Goal: Task Accomplishment & Management: Manage account settings

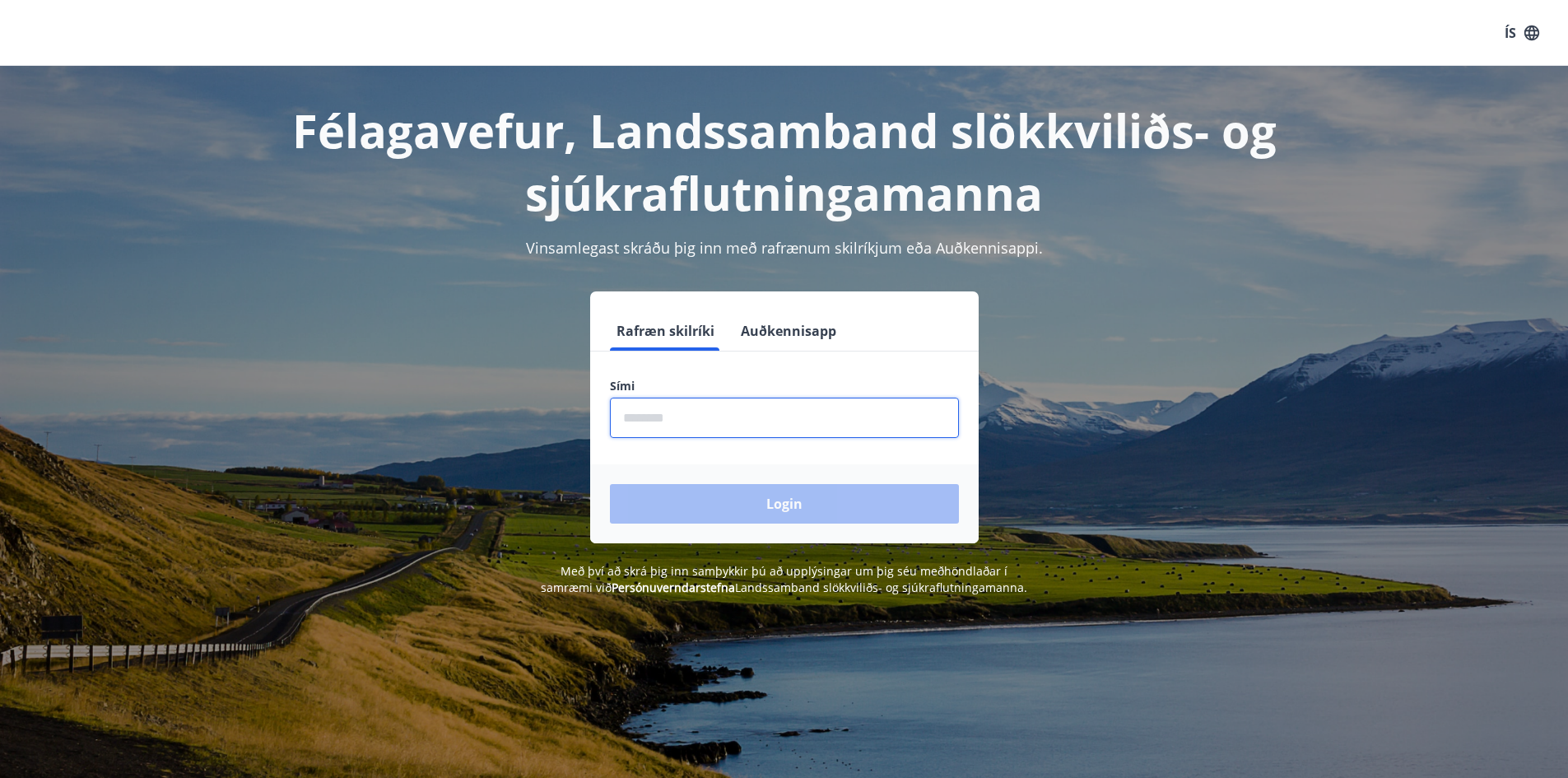
click at [661, 419] on input "phone" at bounding box center [784, 418] width 350 height 40
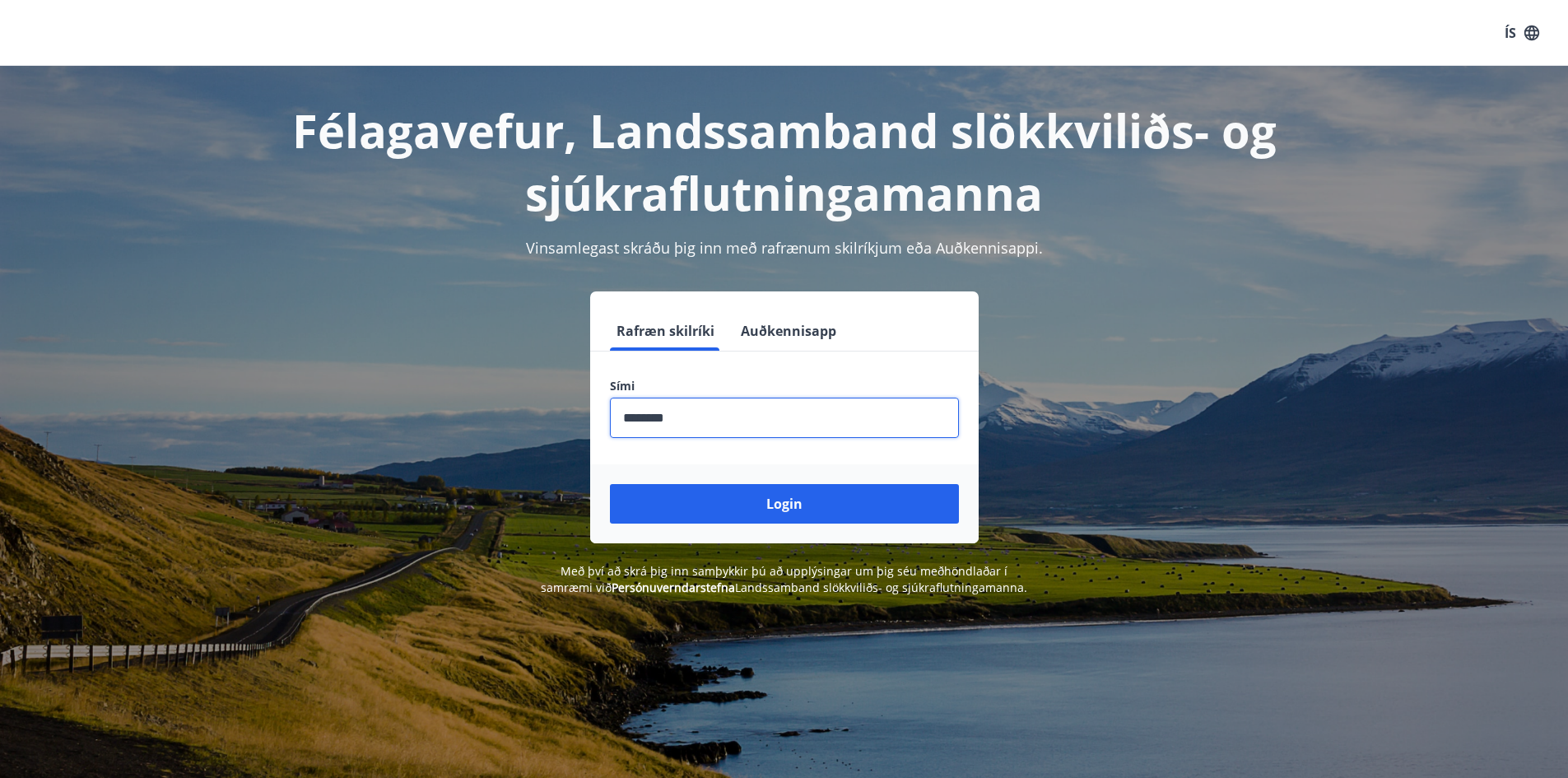
click at [651, 418] on input "phone" at bounding box center [784, 418] width 350 height 40
click at [650, 420] on input "phone" at bounding box center [784, 418] width 350 height 40
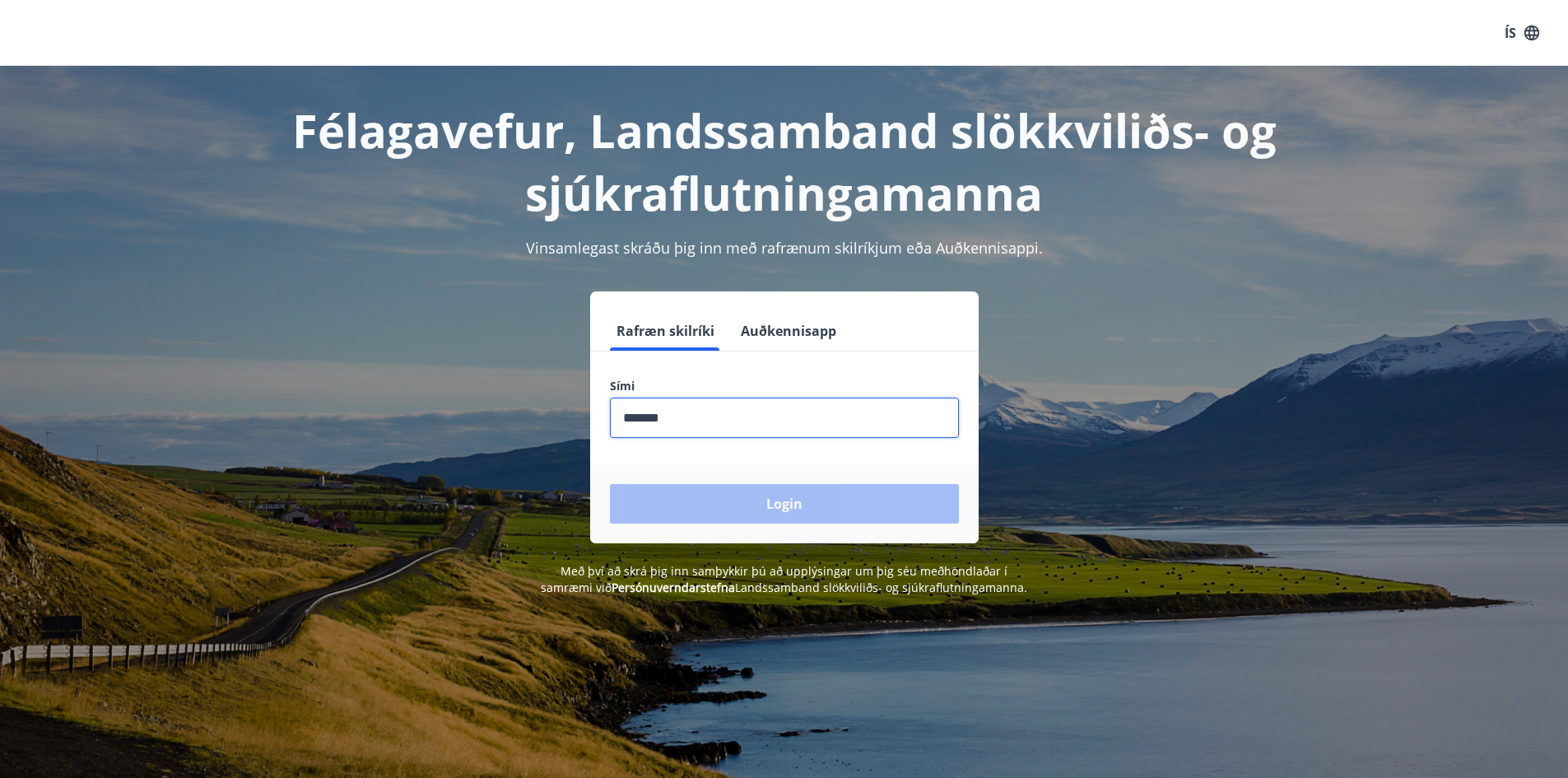
type input "********"
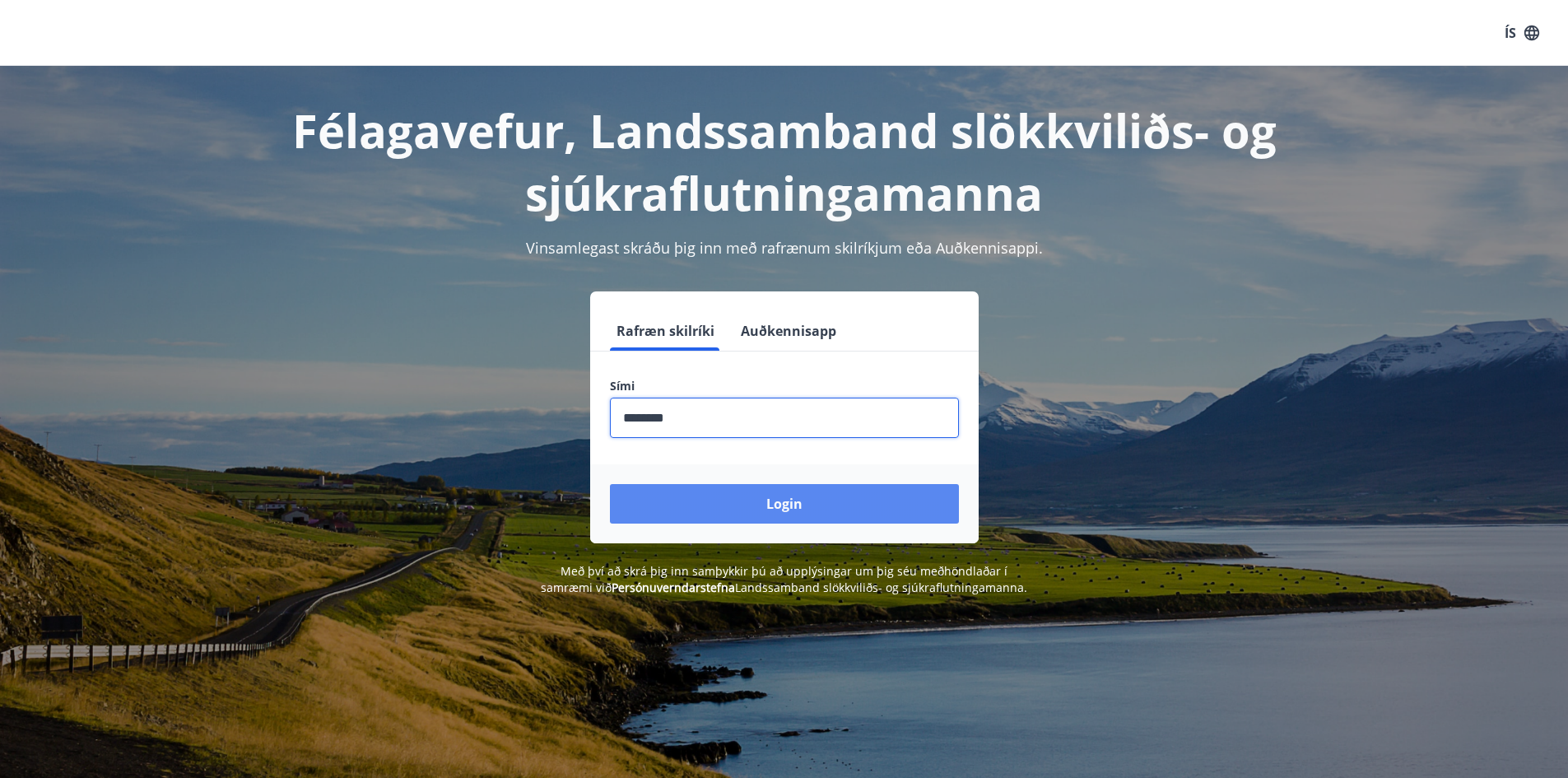
click at [781, 498] on button "Login" at bounding box center [784, 503] width 350 height 40
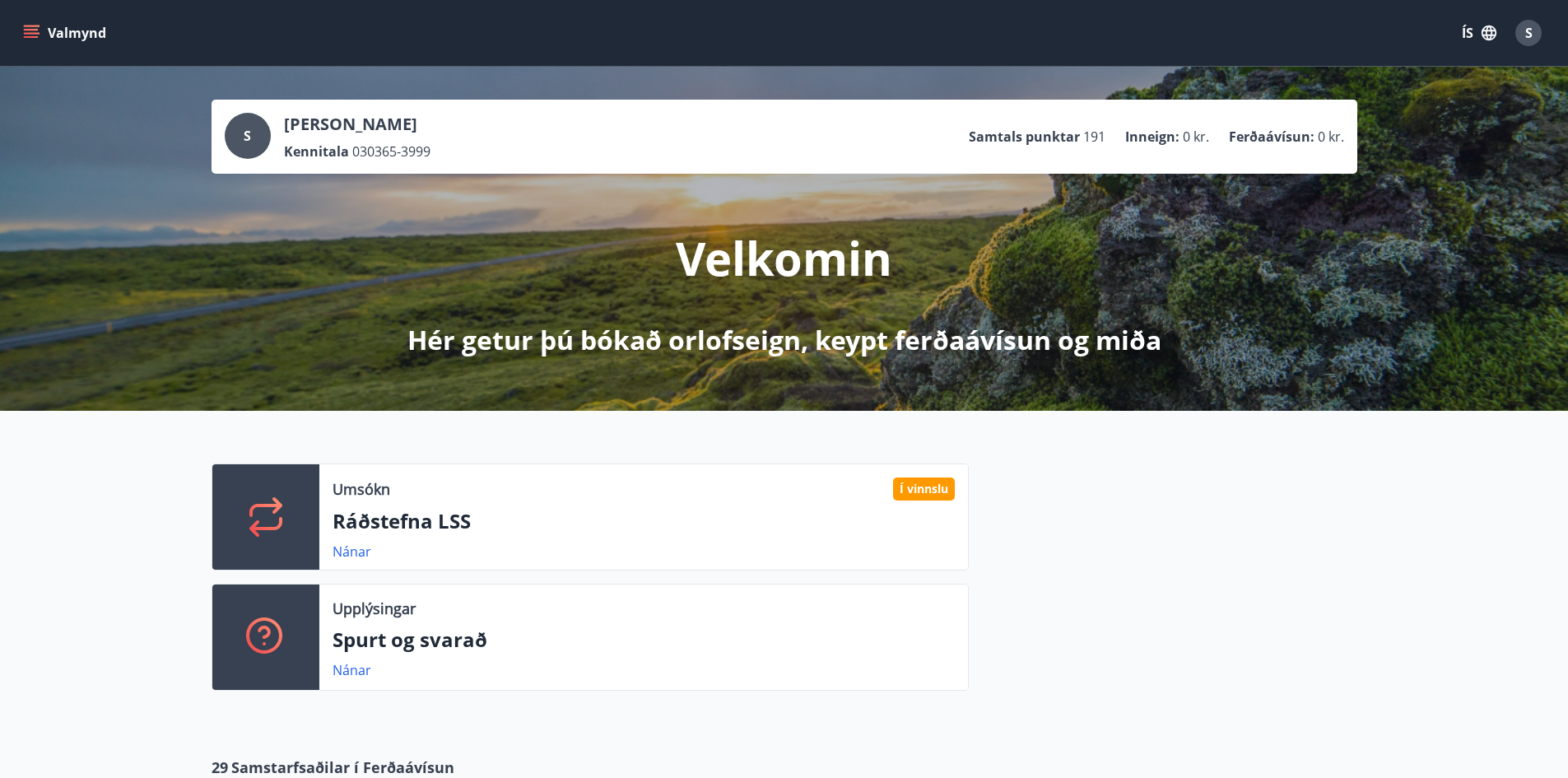
click at [40, 34] on button "Valmynd" at bounding box center [66, 33] width 93 height 30
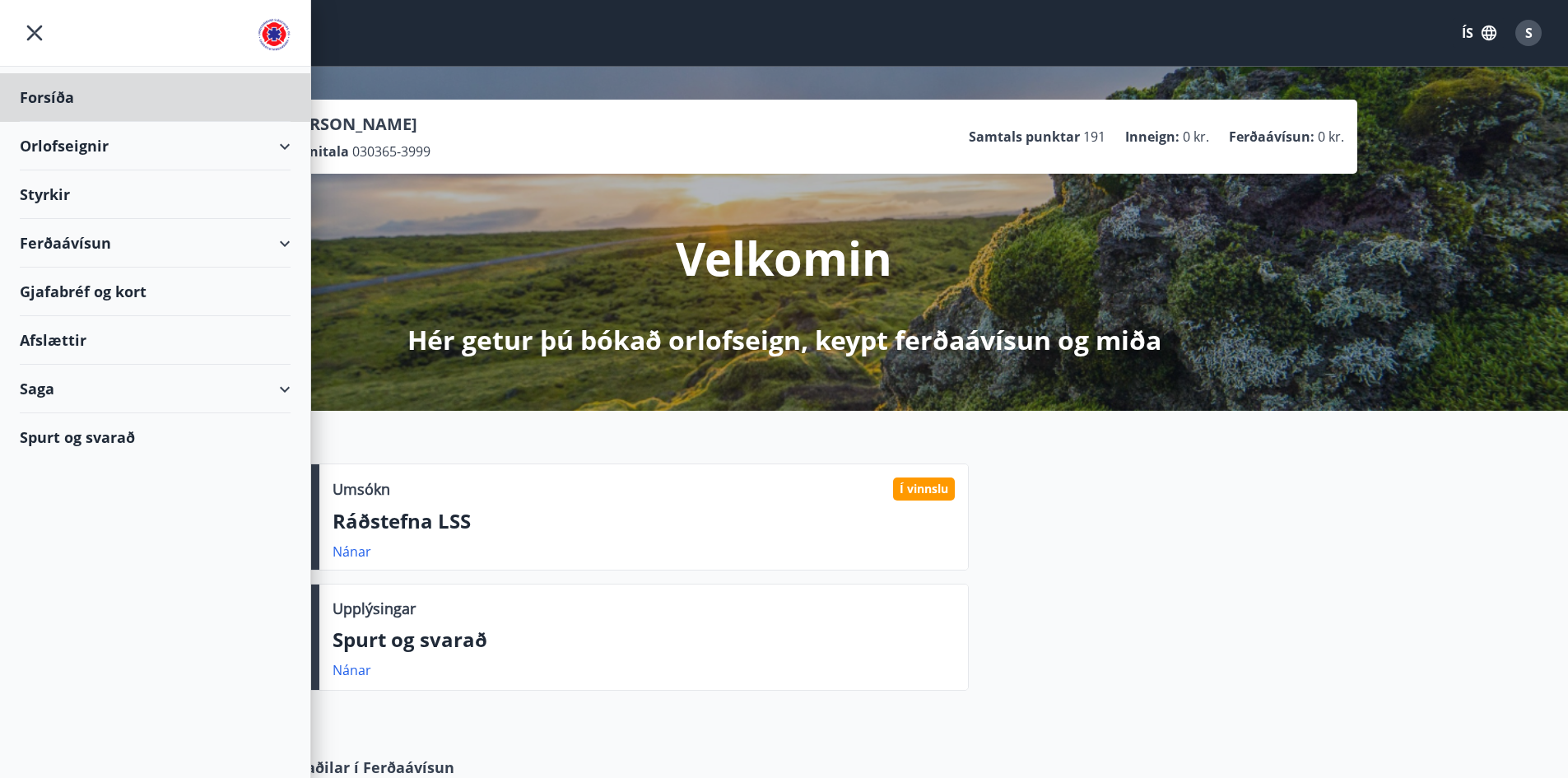
click at [62, 121] on div "Styrkir" at bounding box center [155, 97] width 271 height 48
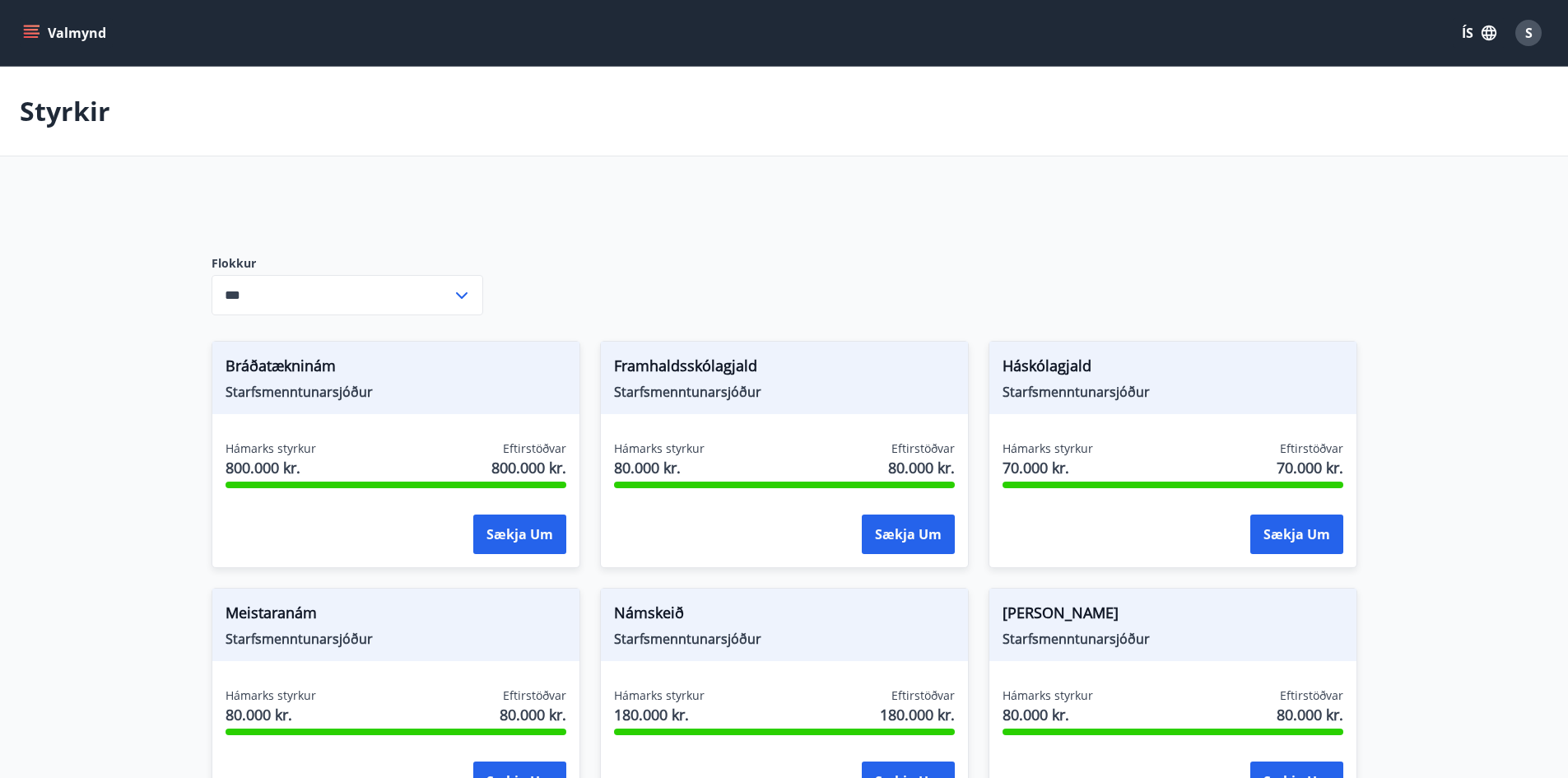
click at [464, 290] on icon at bounding box center [461, 296] width 19 height 19
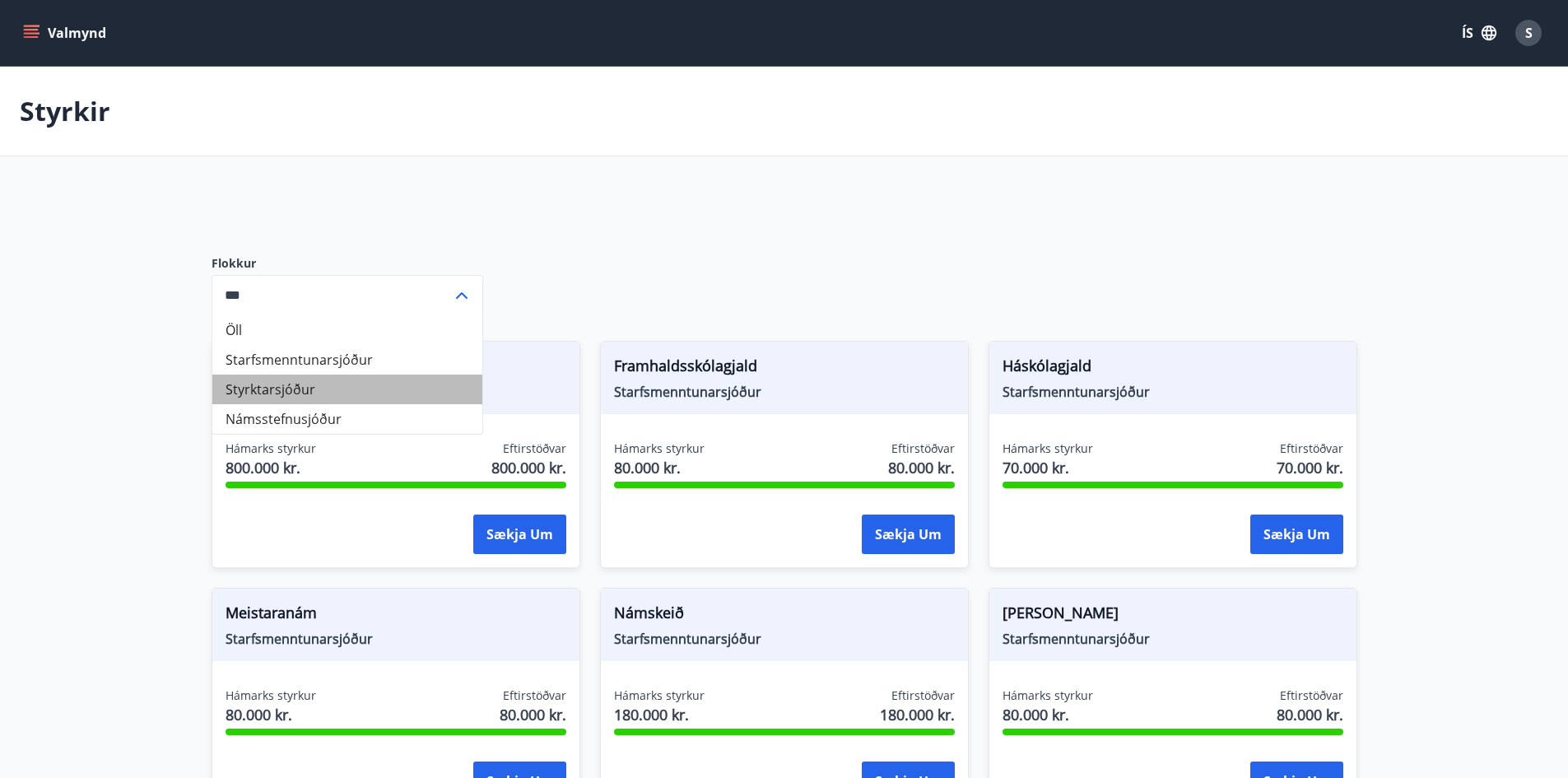
click at [258, 389] on li "Styrktarsjóður" at bounding box center [347, 390] width 270 height 30
type input "**********"
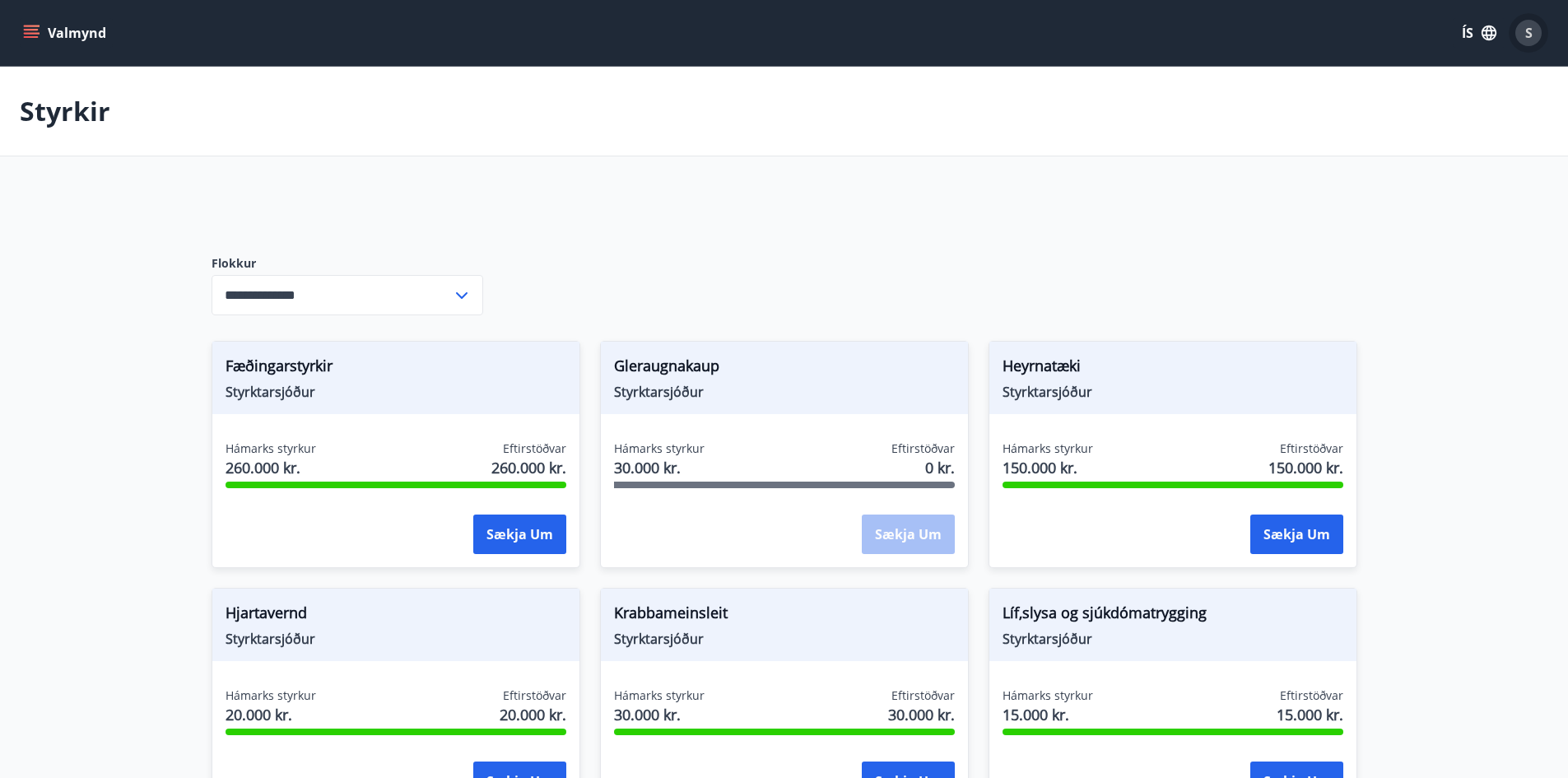
click at [1532, 27] on span "S" at bounding box center [1529, 33] width 7 height 18
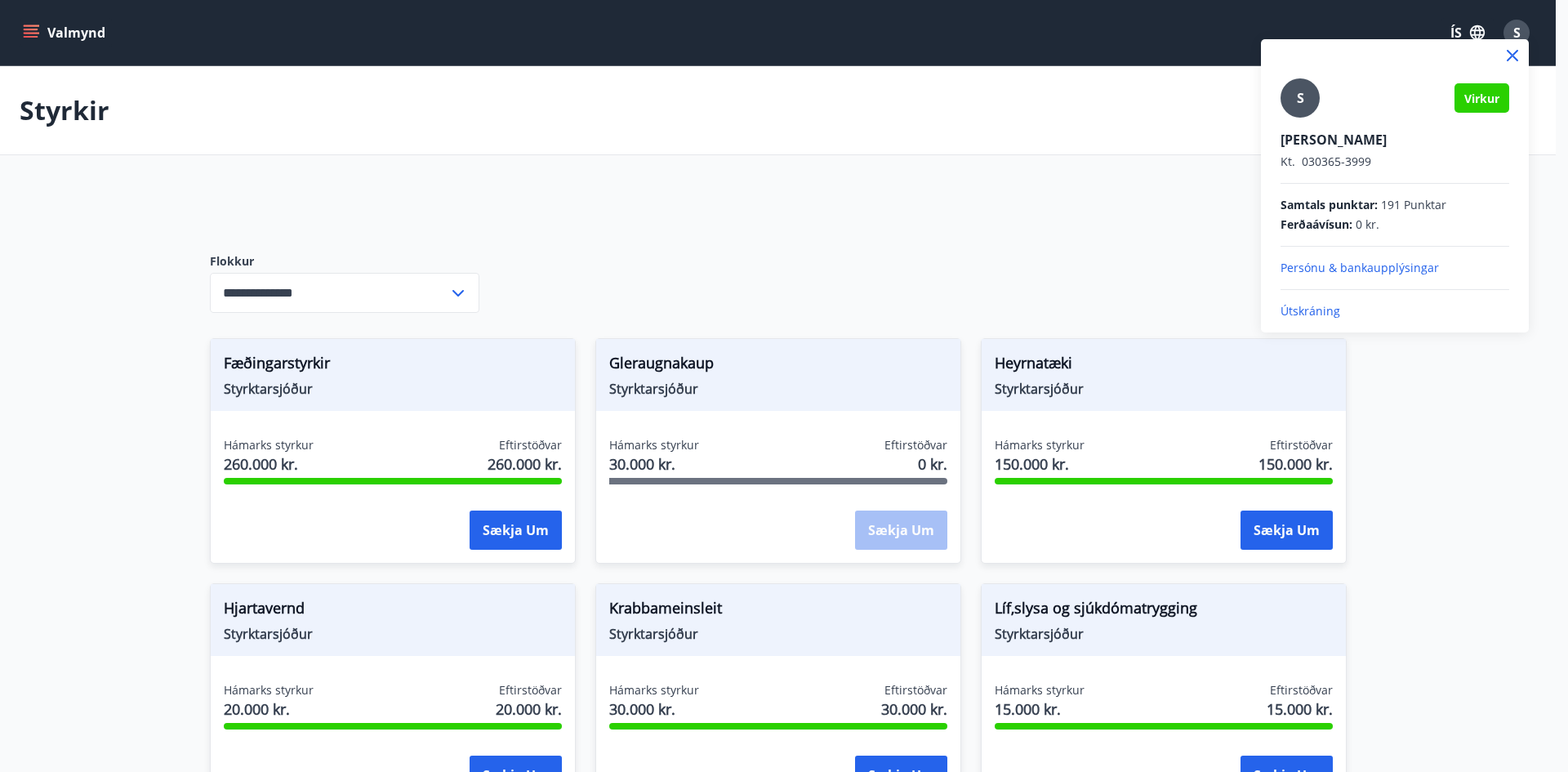
click at [1295, 312] on p "Útskráning" at bounding box center [1394, 311] width 229 height 17
